Goal: Communication & Community: Connect with others

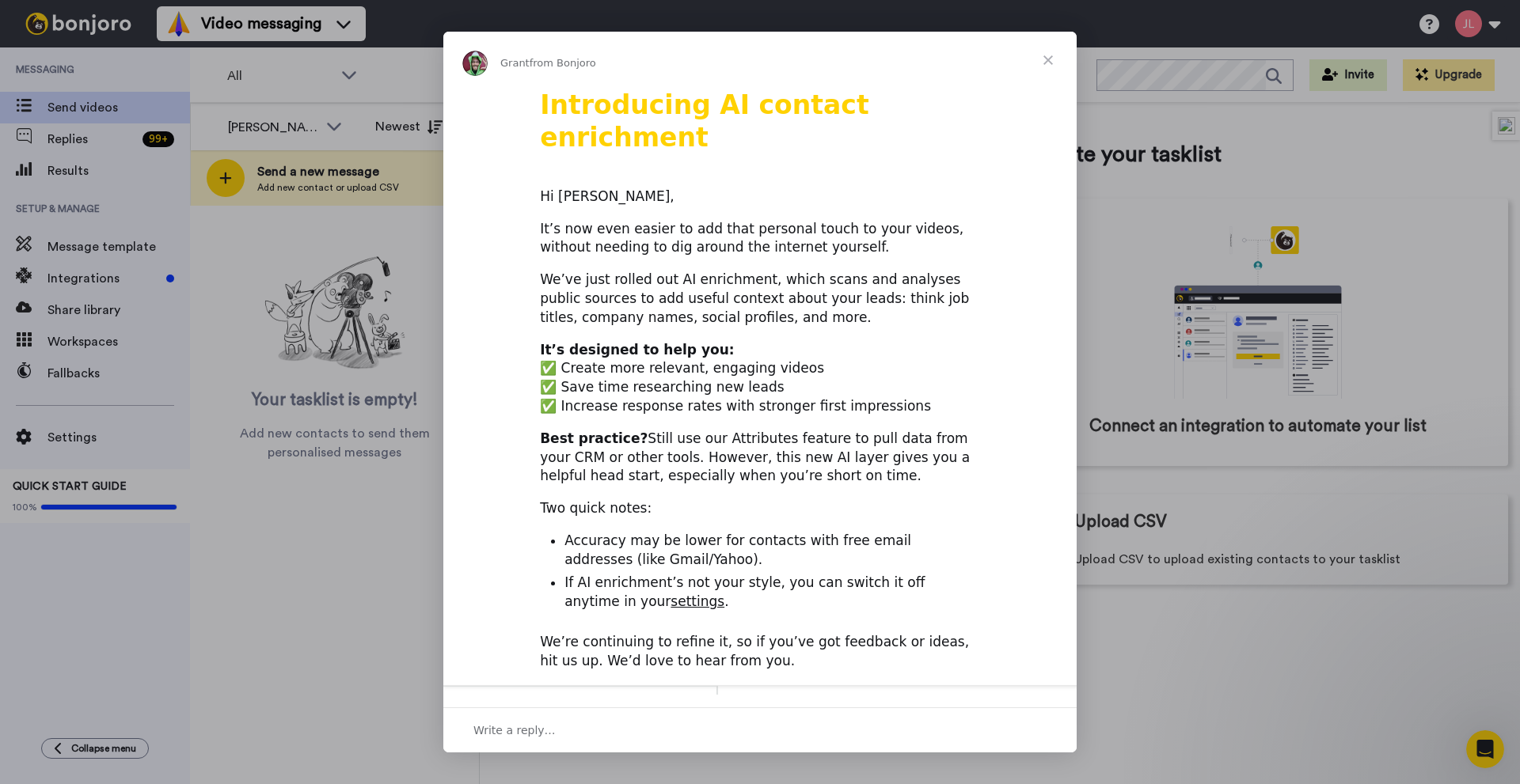
click at [1049, 57] on span "Close" at bounding box center [1048, 60] width 57 height 57
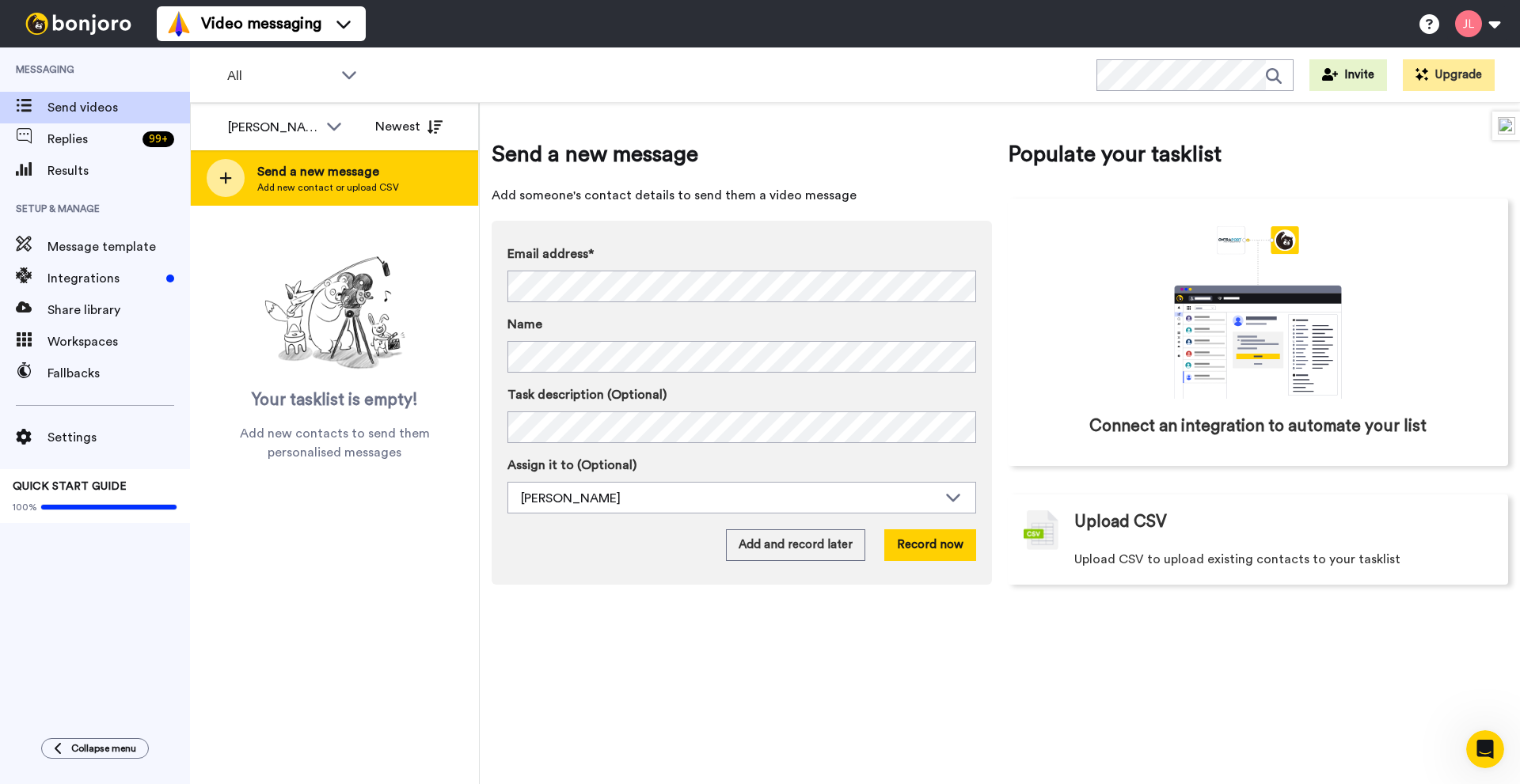
click at [245, 160] on div "Send a new message Add new contact or upload CSV" at bounding box center [334, 178] width 287 height 55
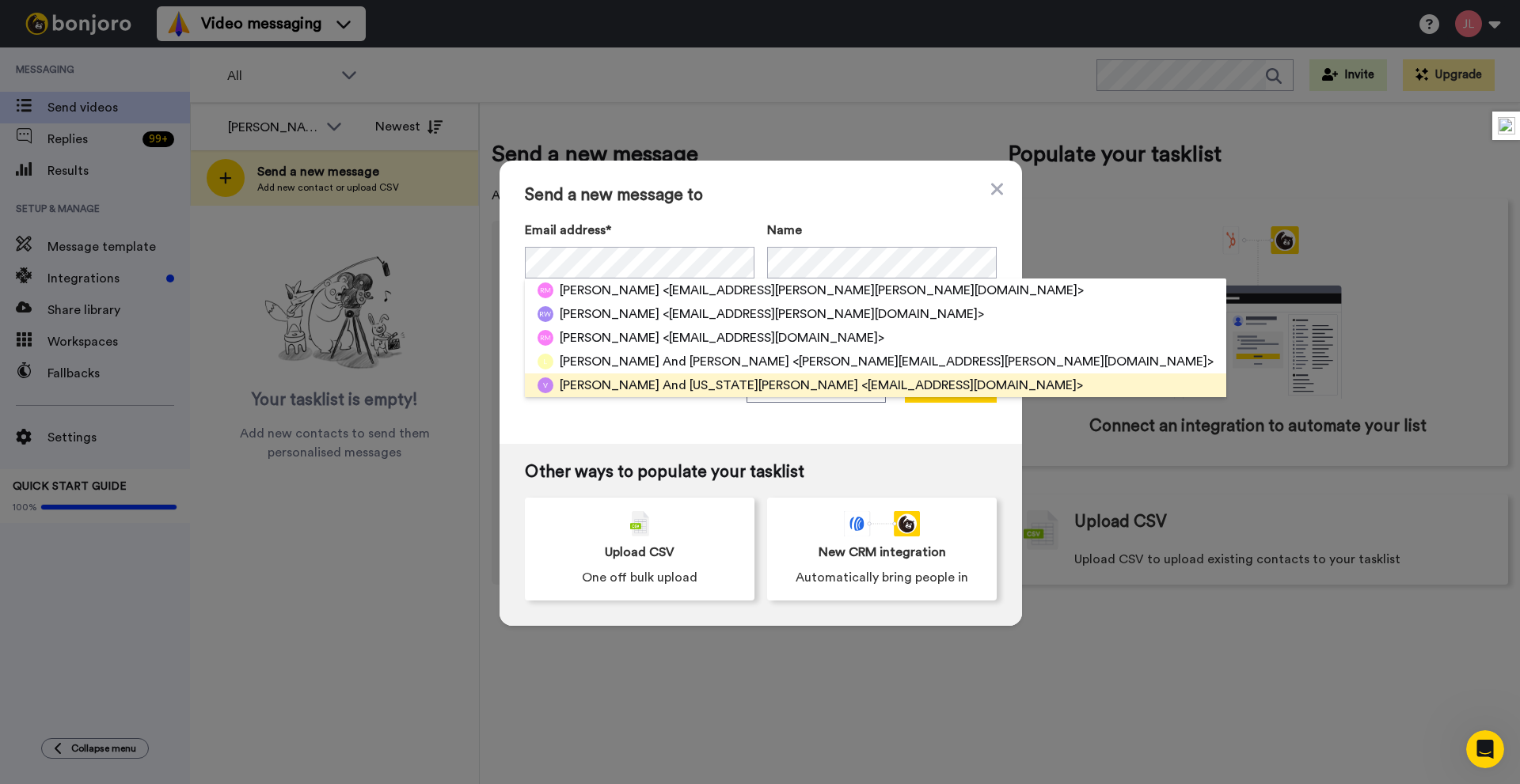
click at [678, 389] on span "[PERSON_NAME] And [US_STATE][PERSON_NAME]" at bounding box center [709, 385] width 298 height 19
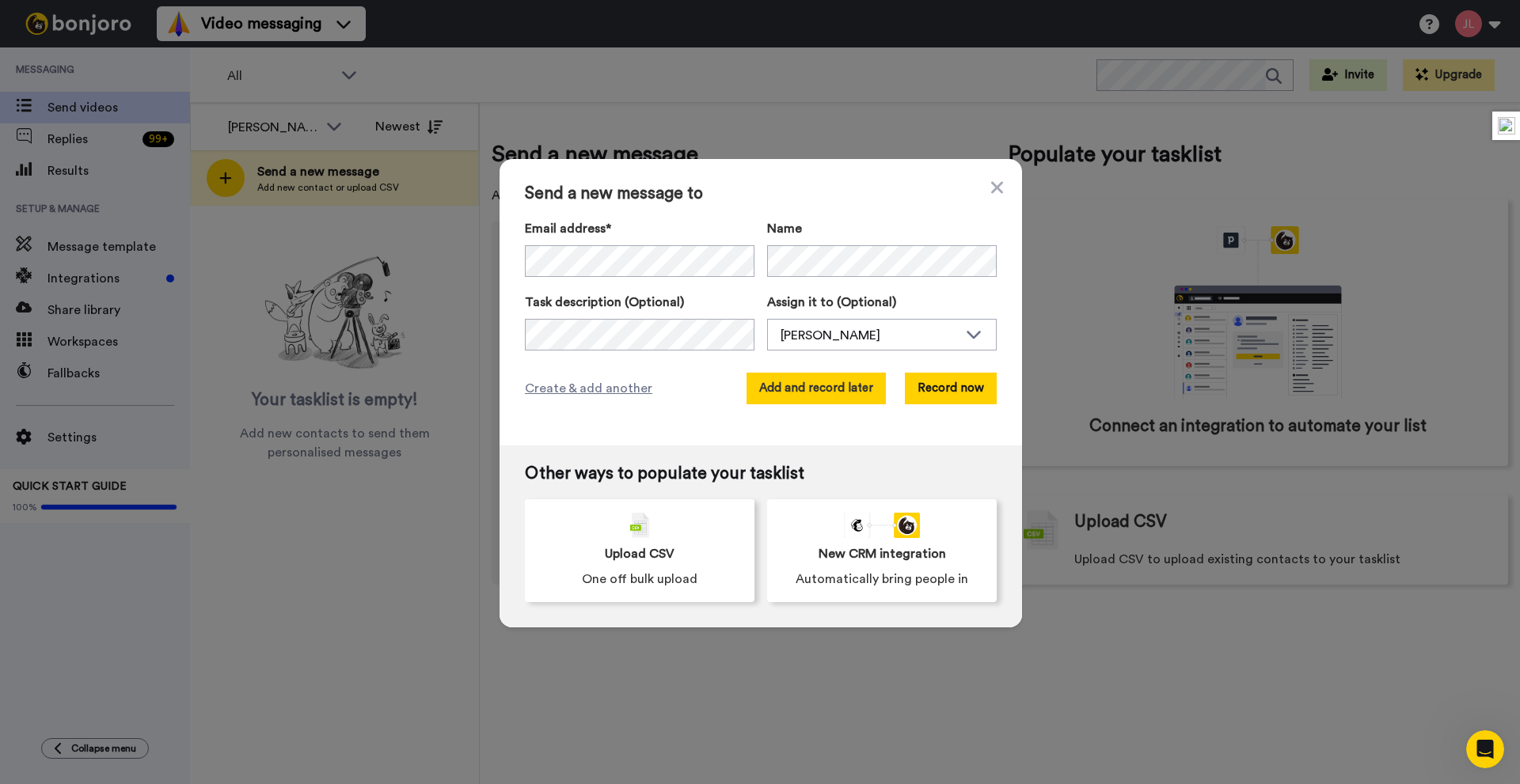
click at [850, 389] on button "Add and record later" at bounding box center [816, 388] width 139 height 31
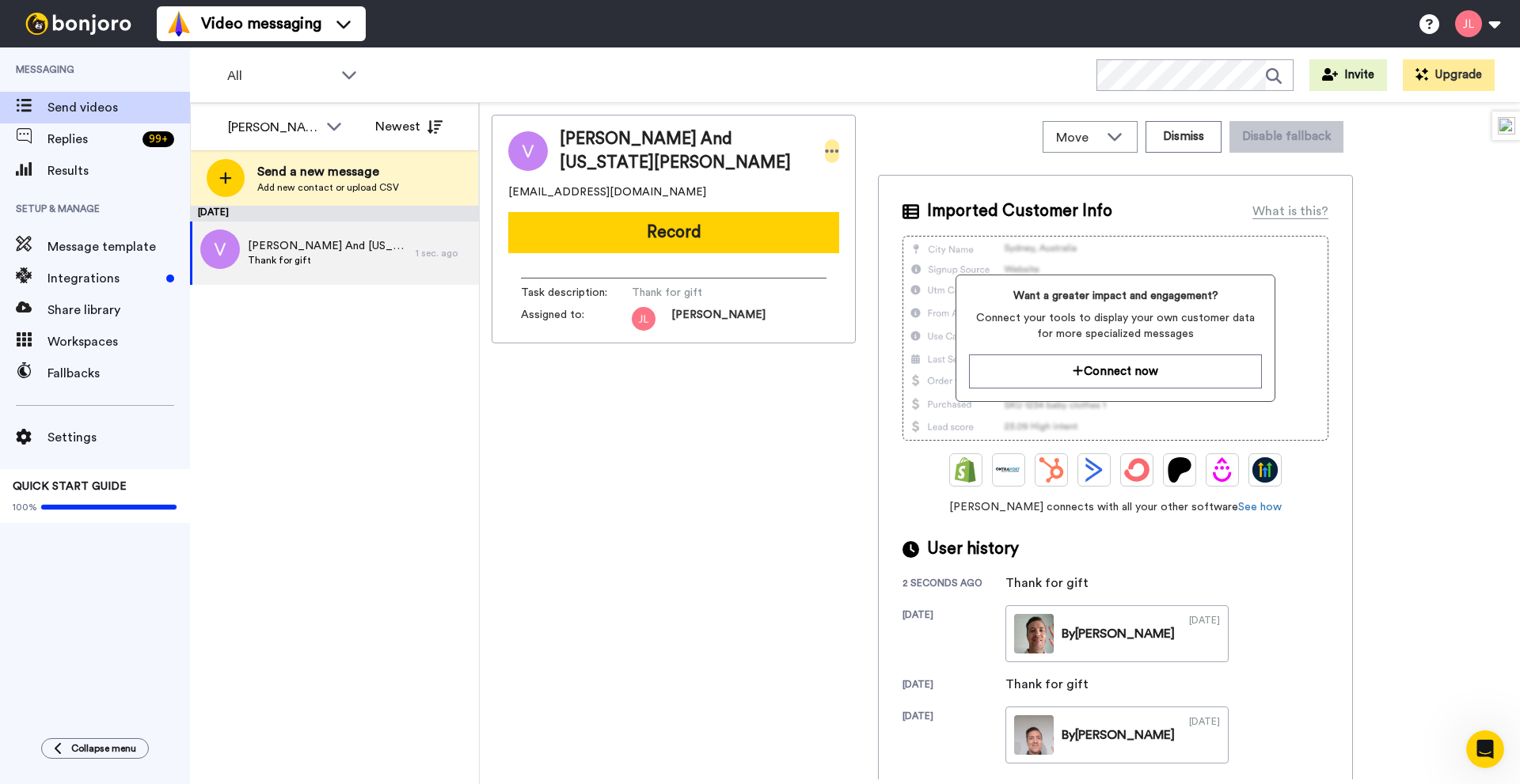
click at [825, 149] on icon at bounding box center [832, 151] width 14 height 16
click at [421, 366] on div "[DATE] [PERSON_NAME] And [US_STATE][PERSON_NAME] Thank for gift 1 sec. ago" at bounding box center [334, 495] width 289 height 579
